Goal: Check status: Check status

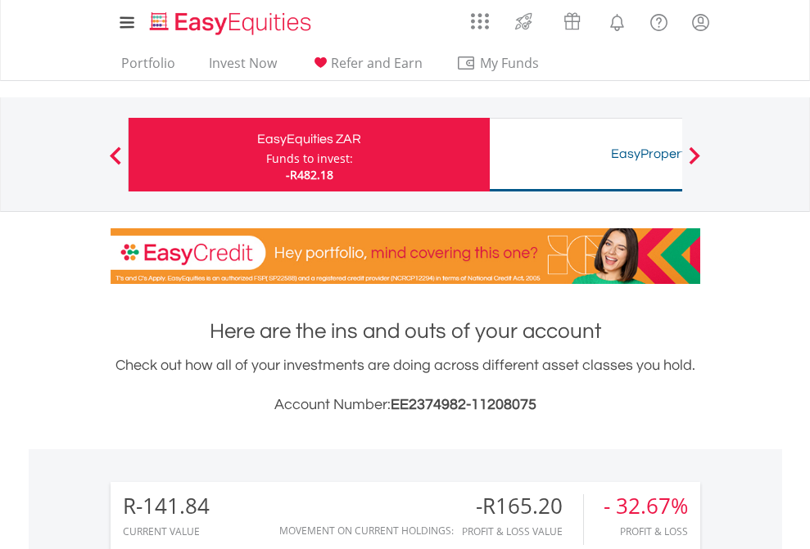
scroll to position [157, 257]
click at [266, 155] on div "Funds to invest:" at bounding box center [309, 159] width 87 height 16
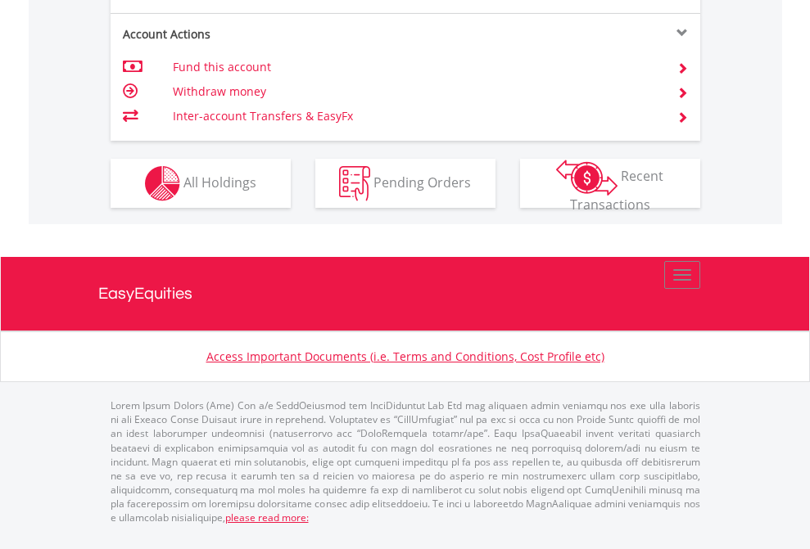
scroll to position [1537, 0]
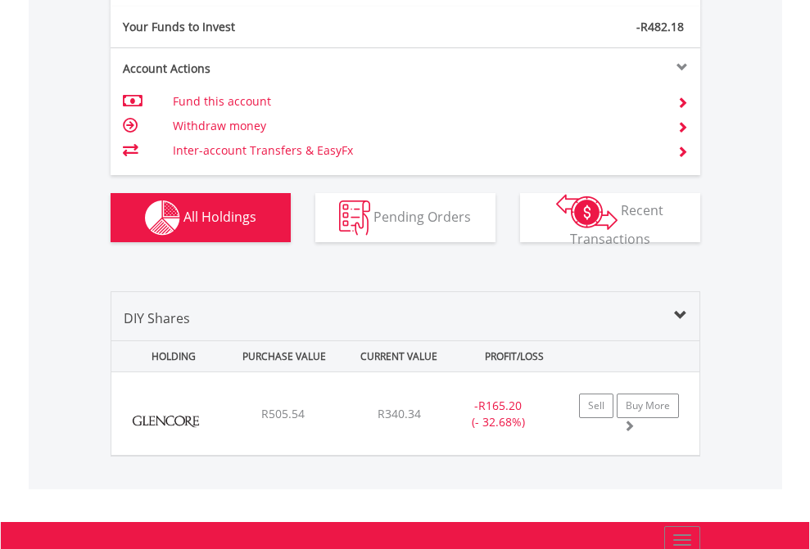
scroll to position [1821, 0]
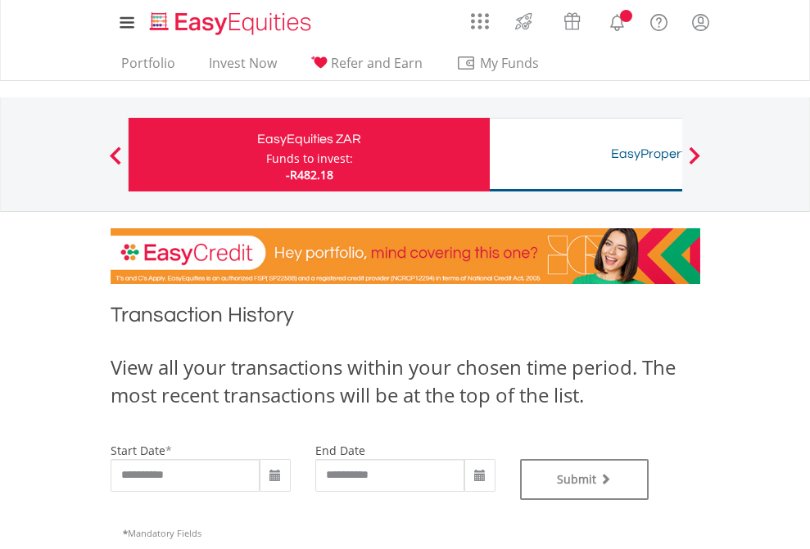
click at [266, 155] on div "Funds to invest:" at bounding box center [309, 159] width 87 height 16
type input "**********"
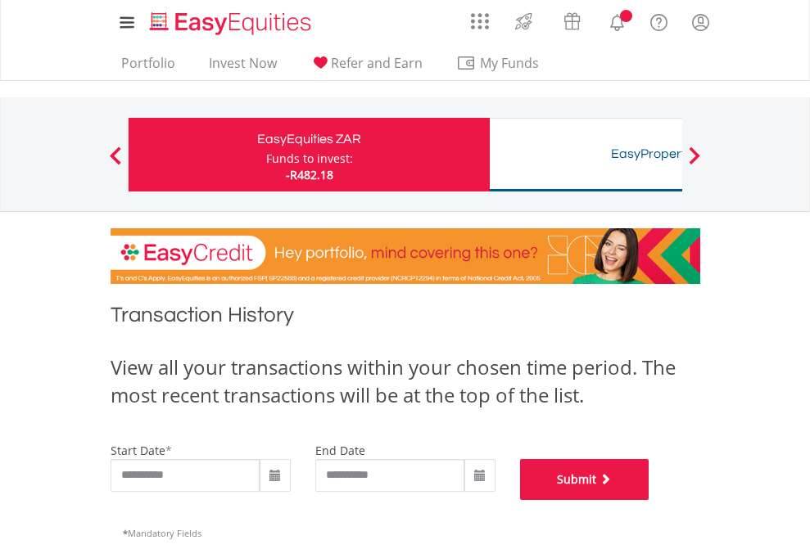
click at [649, 500] on button "Submit" at bounding box center [584, 479] width 129 height 41
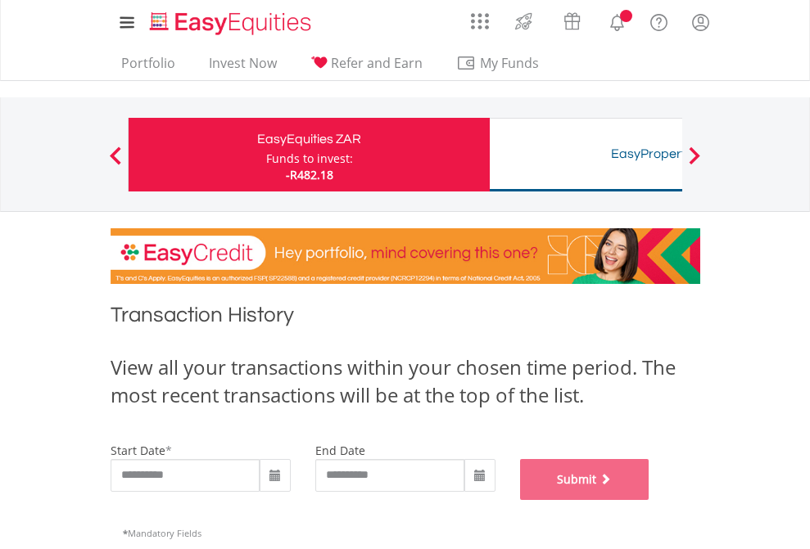
scroll to position [664, 0]
